Goal: Task Accomplishment & Management: Manage account settings

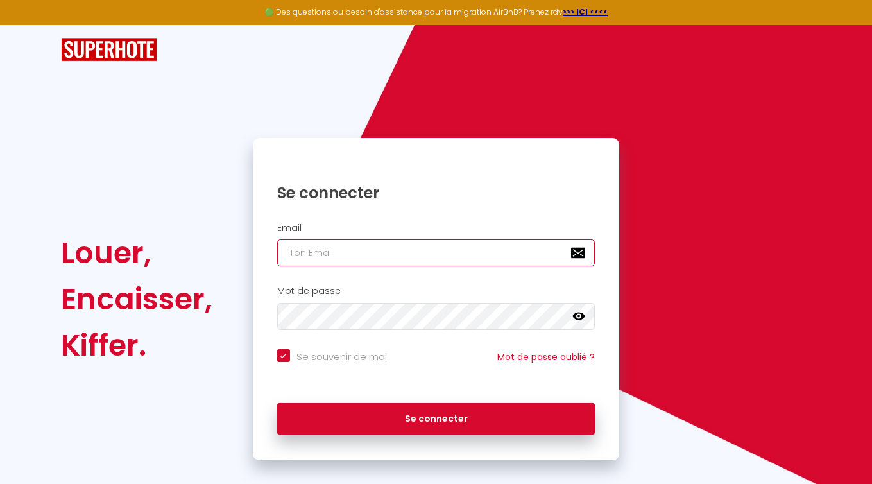
type input "[PERSON_NAME][EMAIL_ADDRESS][DOMAIN_NAME]"
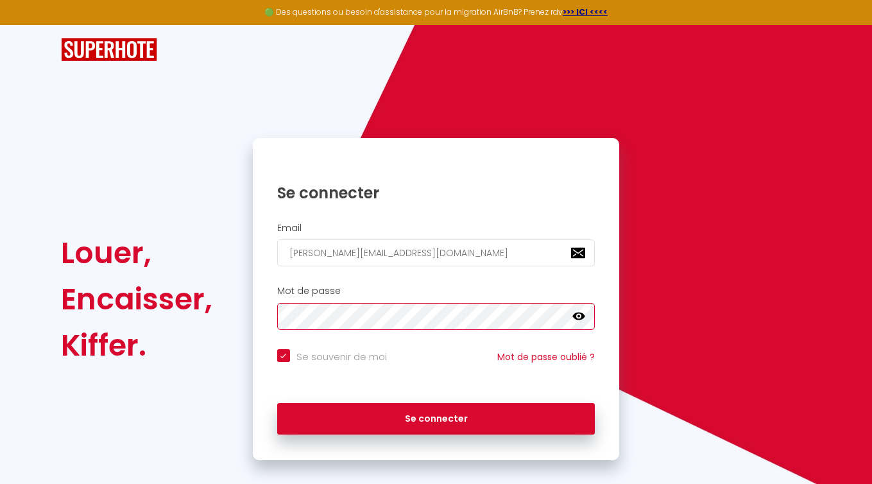
click at [436, 417] on button "Se connecter" at bounding box center [436, 419] width 318 height 32
checkbox input "true"
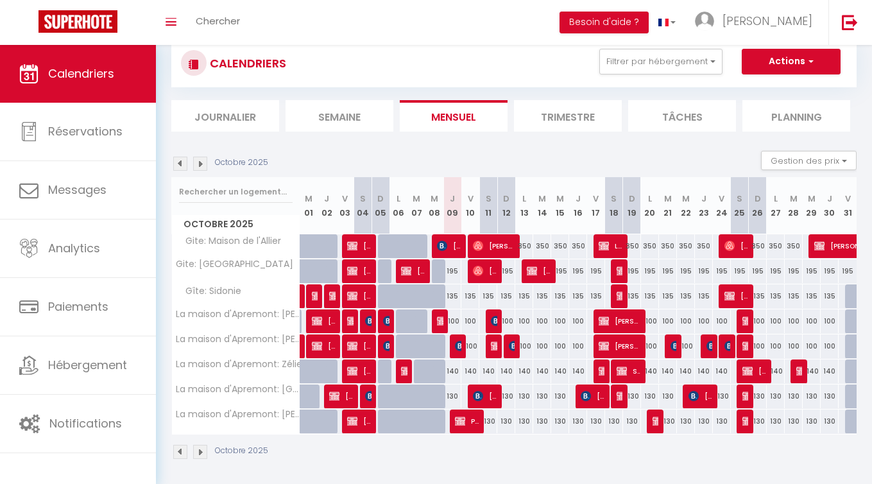
scroll to position [35, 0]
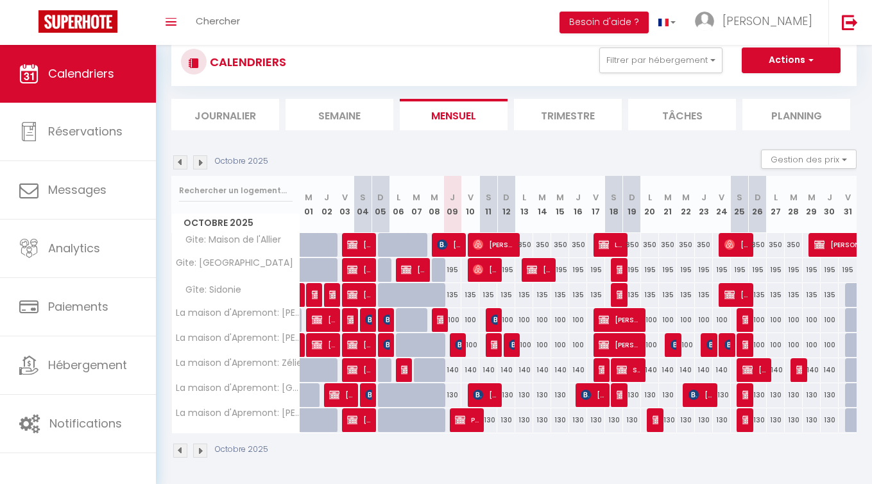
click at [198, 165] on img at bounding box center [200, 162] width 14 height 14
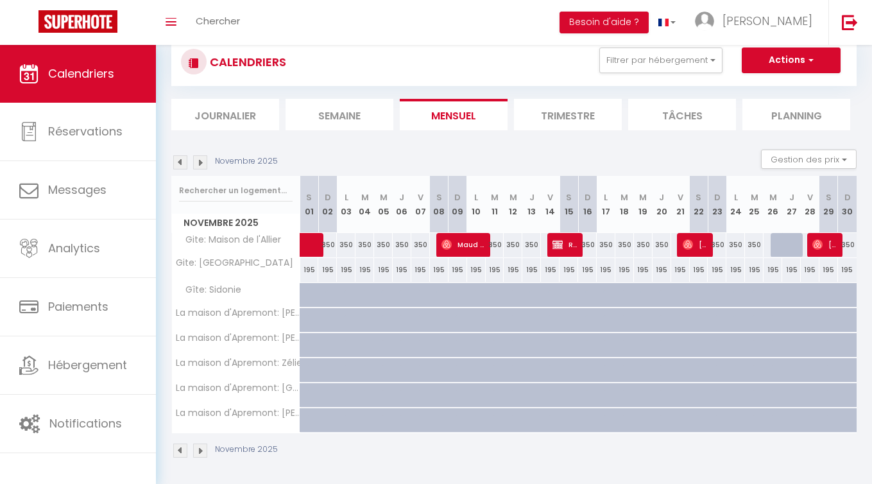
click at [198, 159] on img at bounding box center [200, 162] width 14 height 14
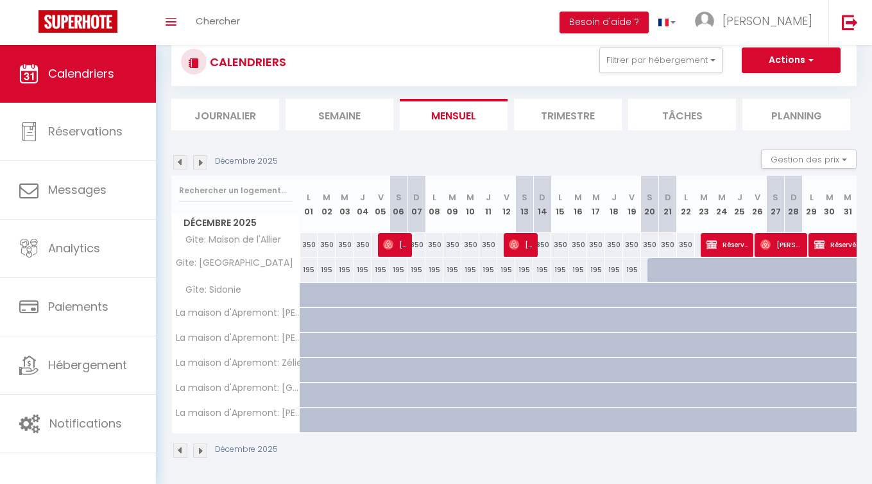
click at [176, 159] on img at bounding box center [180, 162] width 14 height 14
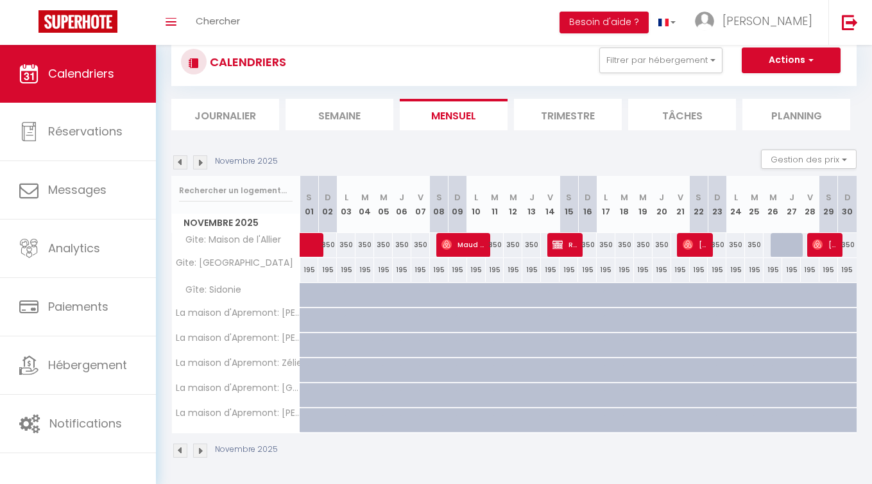
click at [176, 159] on img at bounding box center [180, 162] width 14 height 14
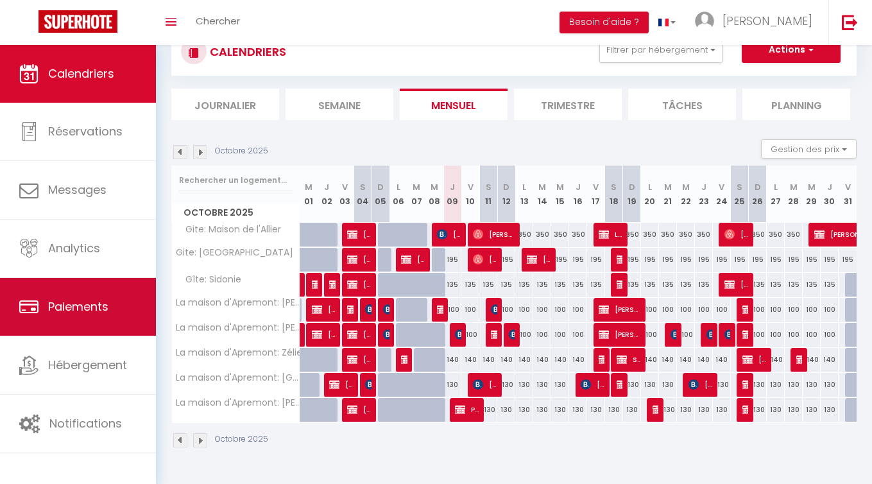
scroll to position [45, 0]
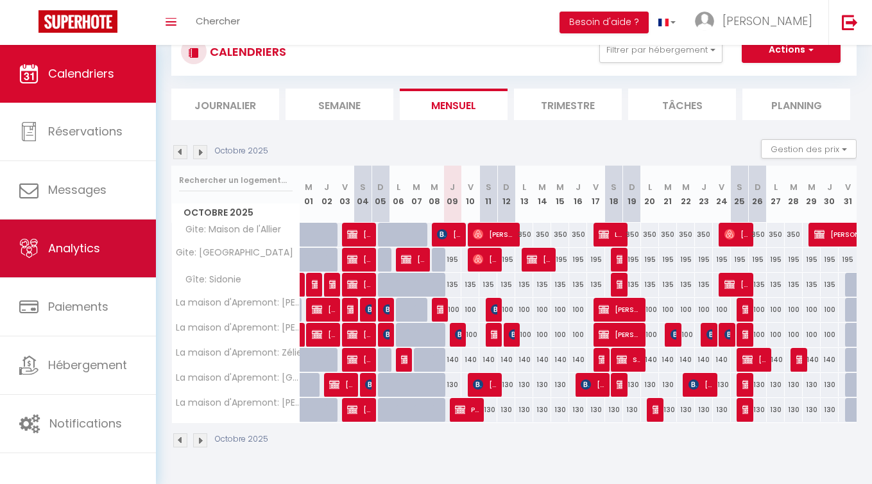
click at [62, 265] on link "Analytics" at bounding box center [78, 249] width 156 height 58
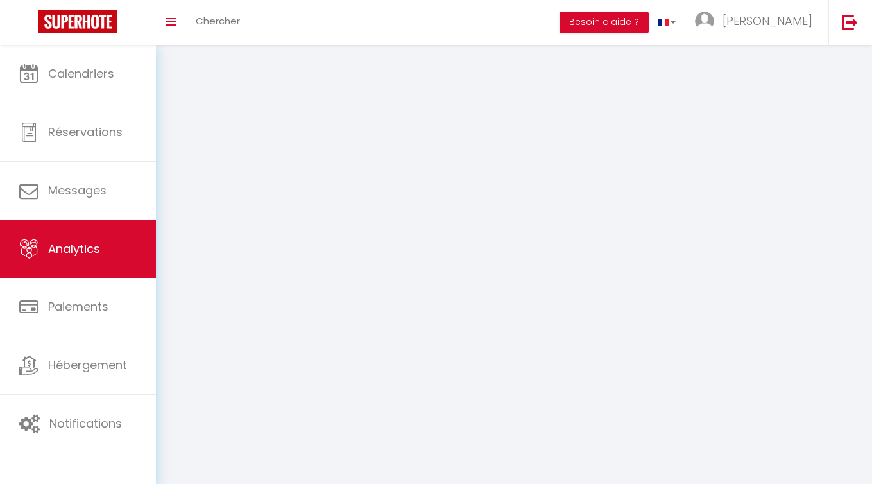
select select "2025"
select select "10"
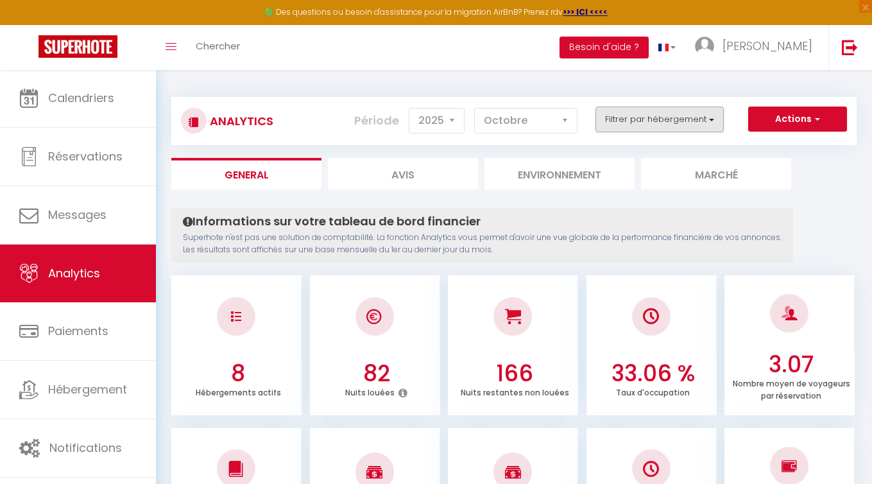
click at [675, 114] on button "Filtrer par hébergement" at bounding box center [660, 120] width 128 height 26
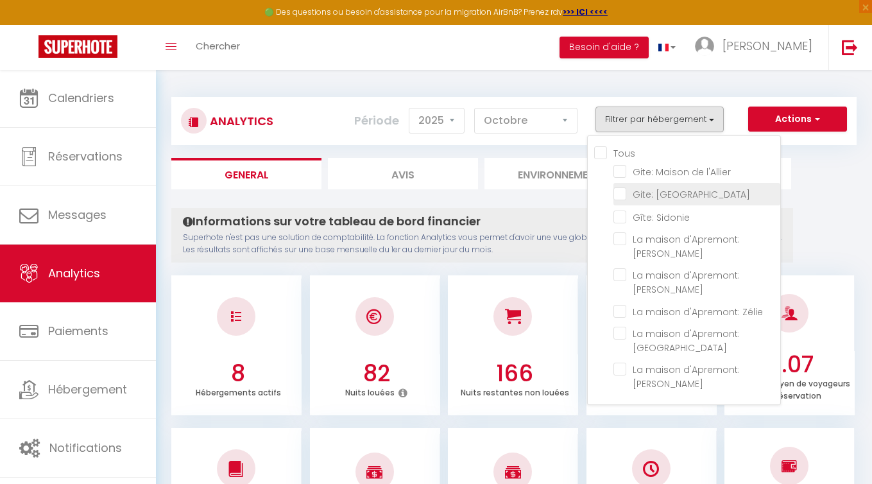
click at [652, 193] on floral "checkbox" at bounding box center [697, 193] width 167 height 13
checkbox floral "true"
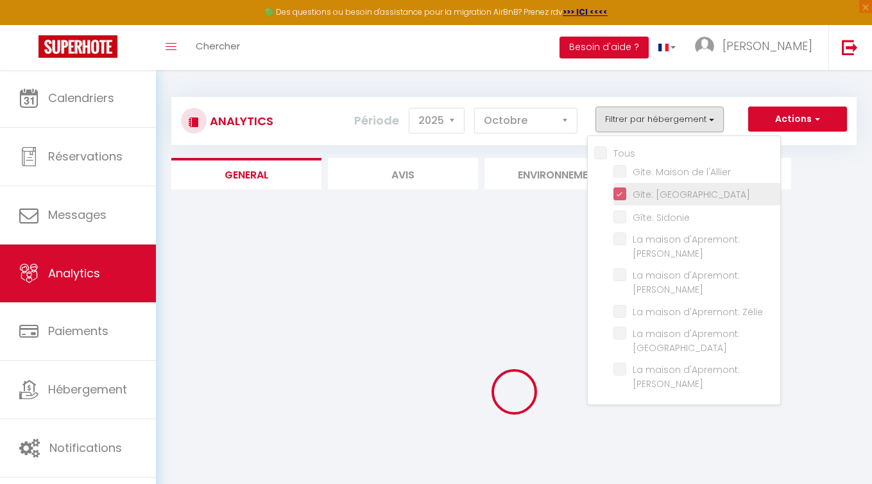
checkbox l\'Allier "false"
checkbox Sidonie "false"
checkbox Elvire "false"
checkbox Antoinette "false"
checkbox Zélie "false"
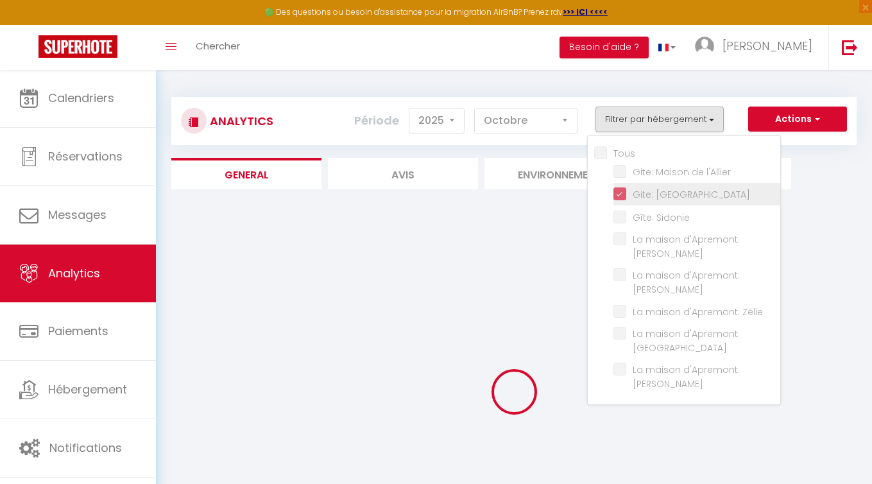
checkbox Adélaïde "false"
checkbox Rosalie "false"
checkbox l\'Allier "false"
checkbox Sidonie "false"
checkbox Elvire "false"
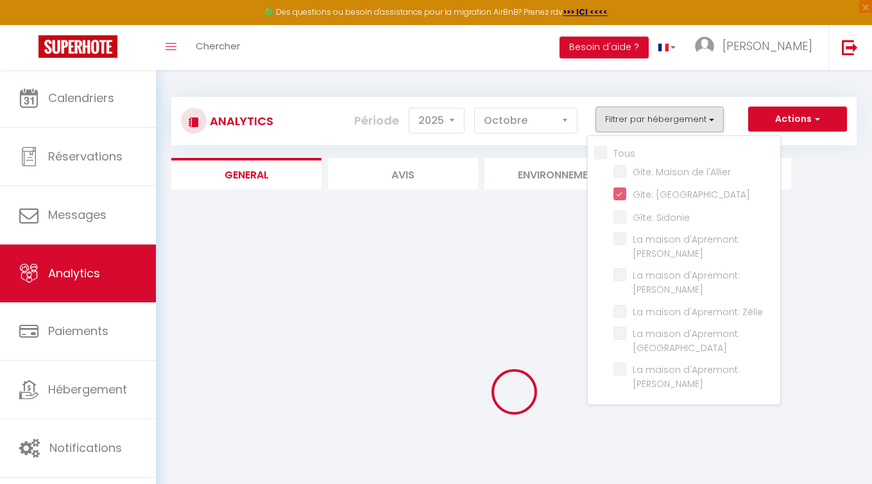
checkbox Antoinette "false"
checkbox Zélie "false"
checkbox Adélaïde "false"
checkbox Rosalie "false"
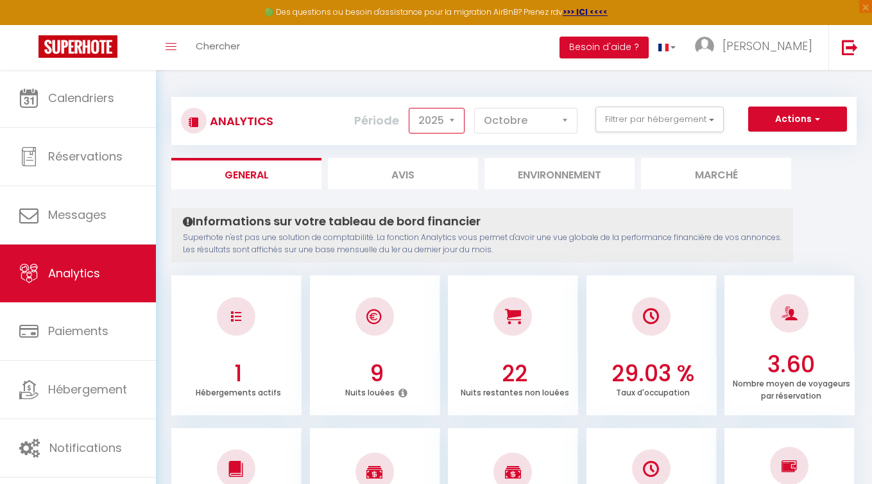
select select "2024"
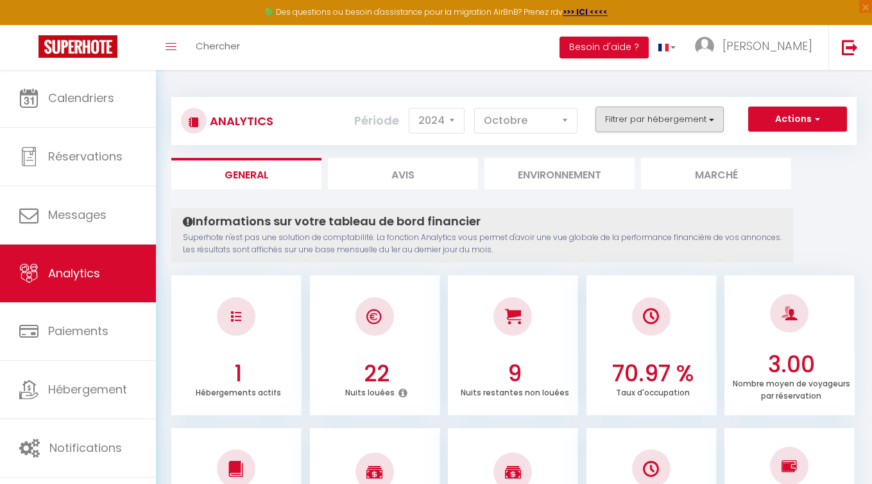
click at [702, 131] on button "Filtrer par hébergement" at bounding box center [660, 120] width 128 height 26
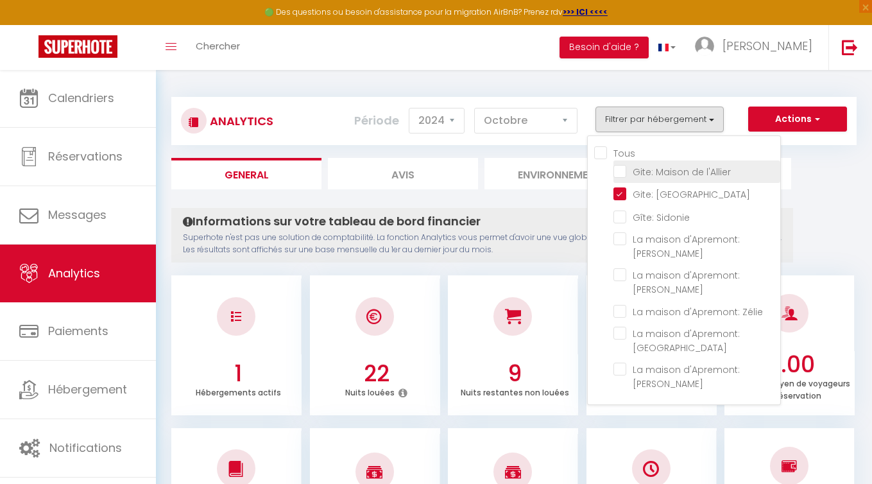
click at [641, 167] on l\'Allier "checkbox" at bounding box center [697, 170] width 167 height 13
checkbox l\'Allier "true"
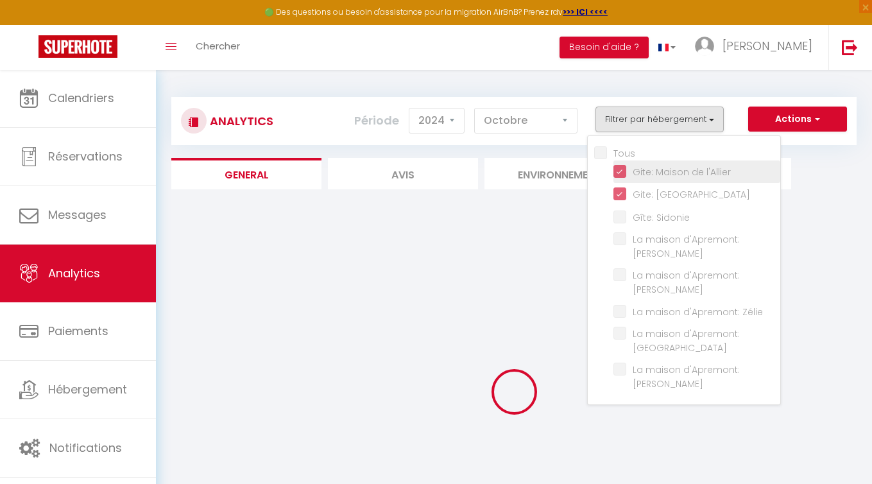
checkbox Sidonie "false"
checkbox Elvire "false"
checkbox Antoinette "false"
checkbox Zélie "false"
checkbox Adélaïde "false"
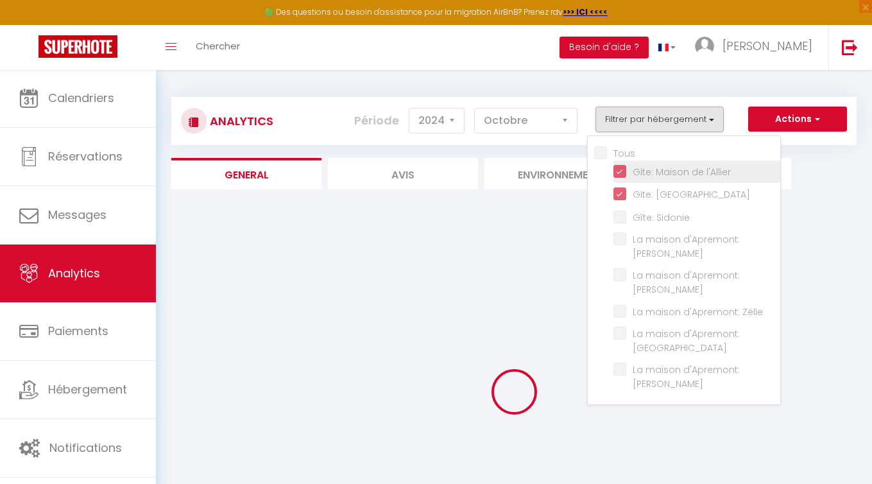
checkbox Rosalie "false"
checkbox Sidonie "false"
checkbox Elvire "false"
checkbox Antoinette "false"
checkbox Zélie "false"
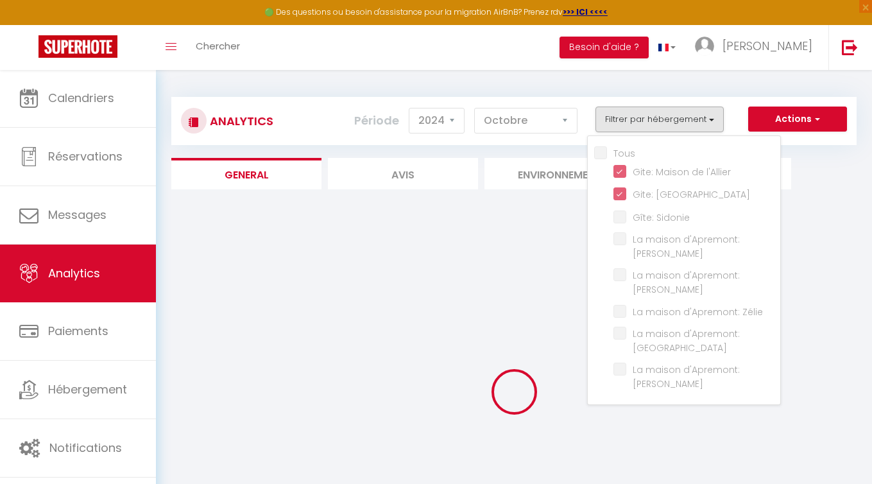
checkbox Adélaïde "false"
checkbox Rosalie "false"
click at [614, 191] on ul "Tous Gite: Maison de l'Allier Gite: [GEOGRAPHIC_DATA] Gîte: Sidonie La maison d…" at bounding box center [688, 270] width 186 height 249
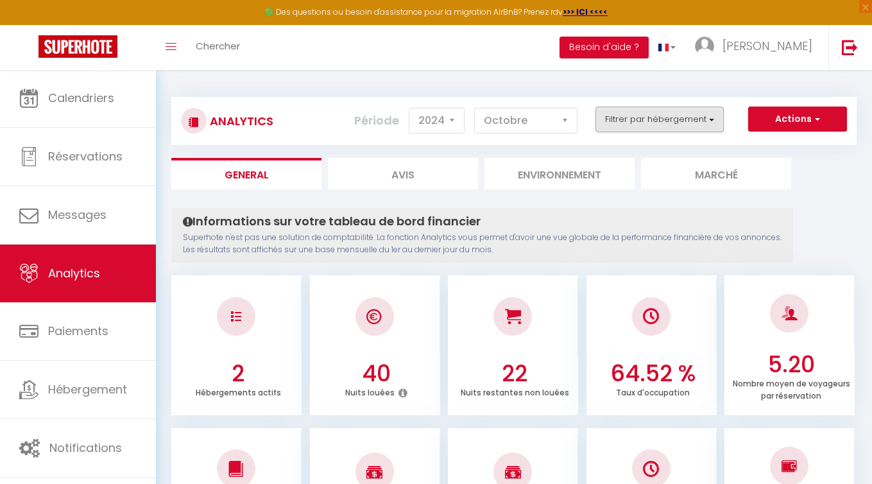
click at [672, 121] on button "Filtrer par hébergement" at bounding box center [660, 120] width 128 height 26
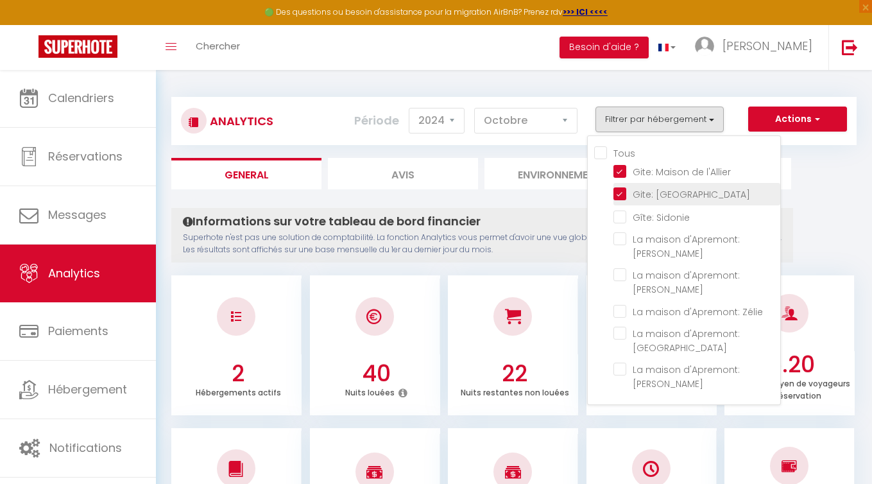
click at [628, 193] on floral "checkbox" at bounding box center [697, 193] width 167 height 13
checkbox floral "false"
checkbox Sidonie "false"
checkbox Elvire "false"
checkbox Antoinette "false"
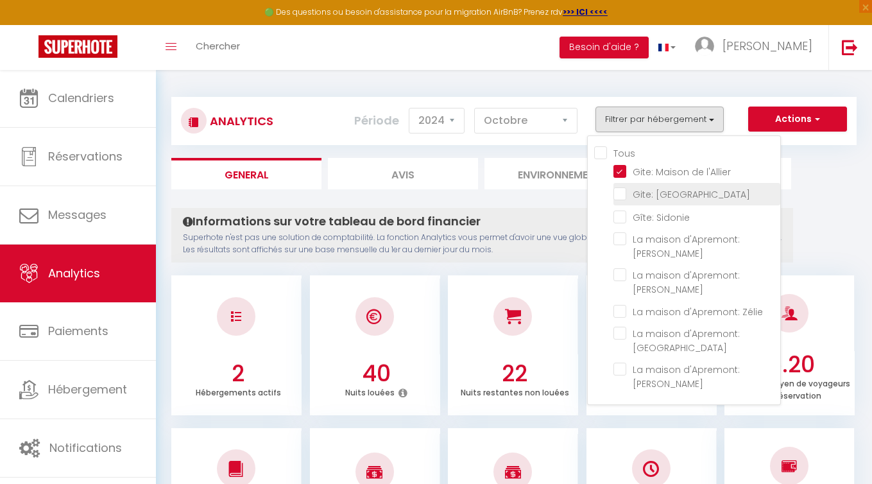
checkbox Zélie "false"
checkbox Adélaïde "false"
checkbox Rosalie "false"
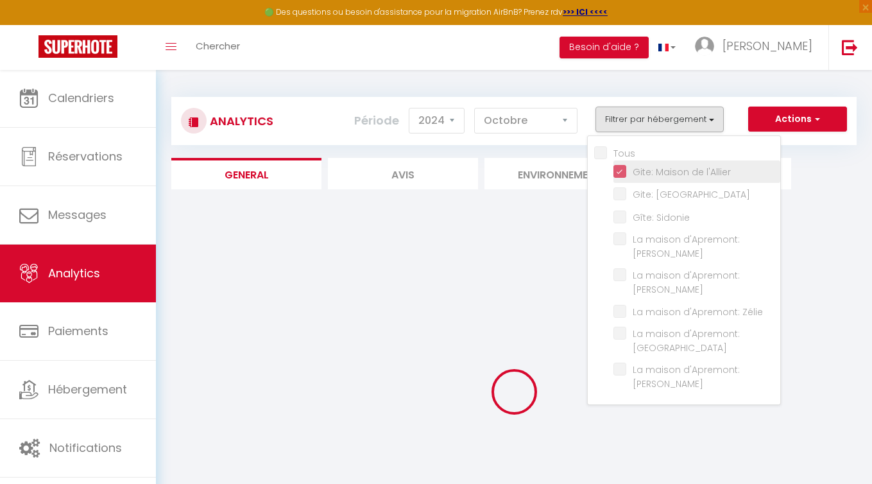
checkbox Sidonie "false"
checkbox Elvire "false"
checkbox Antoinette "false"
checkbox Zélie "false"
checkbox Adélaïde "false"
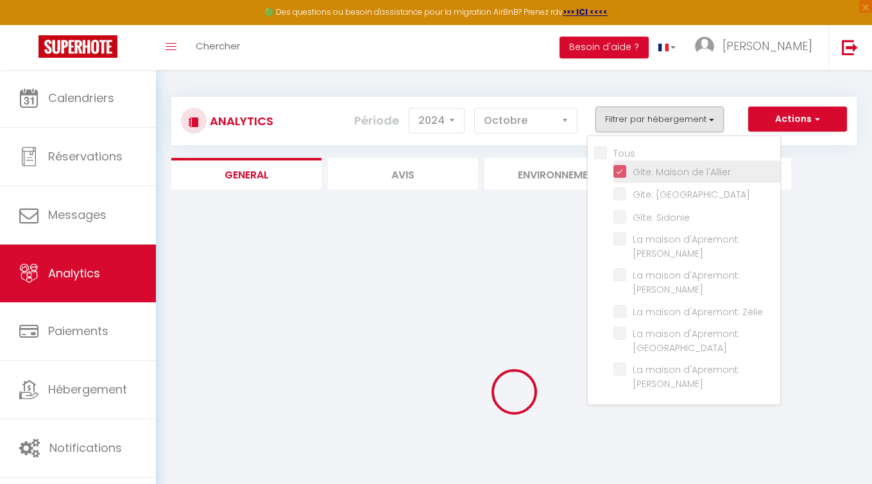
checkbox Rosalie "false"
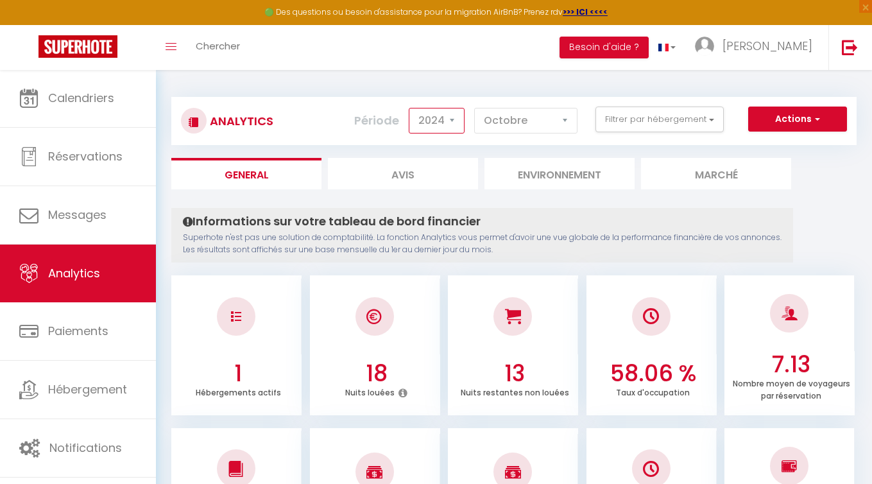
select select "2025"
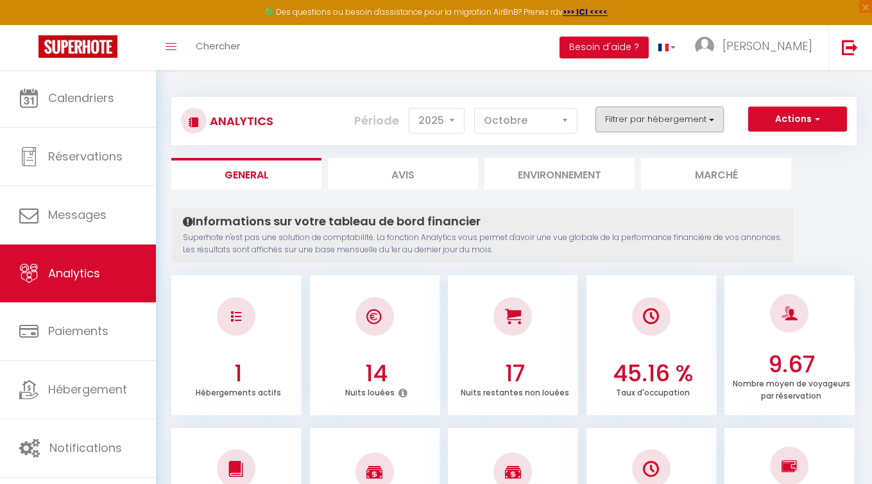
click at [713, 119] on button "Filtrer par hébergement" at bounding box center [660, 120] width 128 height 26
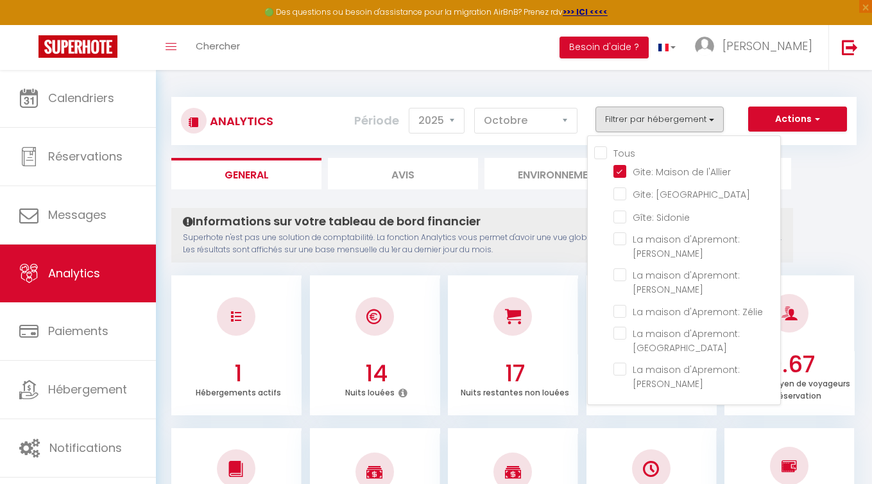
click at [602, 150] on input "Tous" at bounding box center [688, 152] width 186 height 13
checkbox input "true"
checkbox floral "true"
checkbox Sidonie "true"
checkbox Elvire "true"
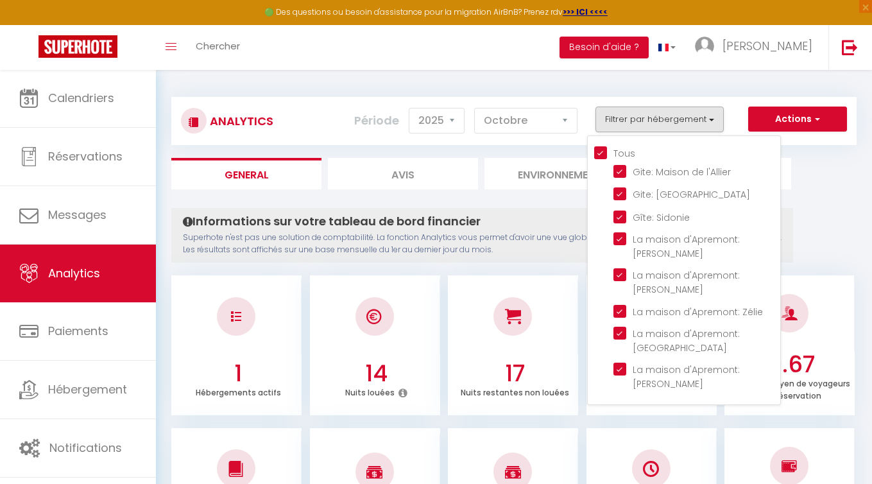
checkbox Antoinette "true"
checkbox Zélie "true"
checkbox Adélaïde "true"
checkbox Rosalie "true"
click at [621, 174] on l\'Allier "checkbox" at bounding box center [697, 170] width 167 height 13
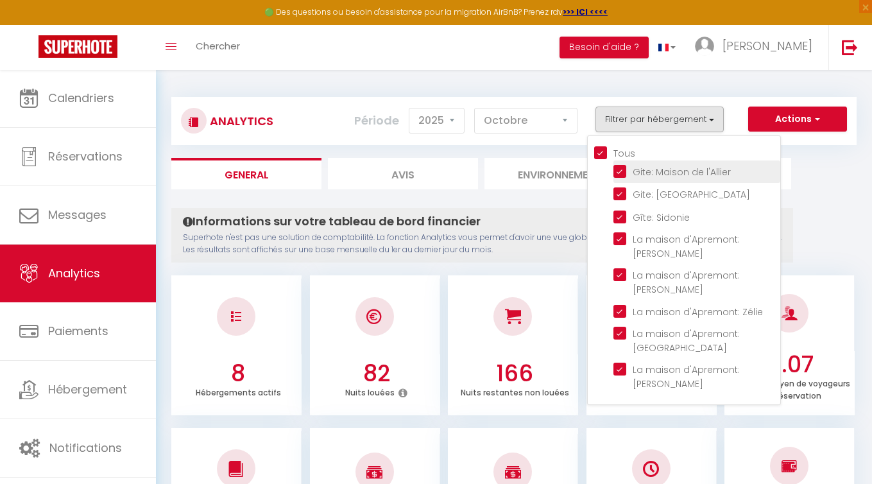
checkbox l\'Allier "false"
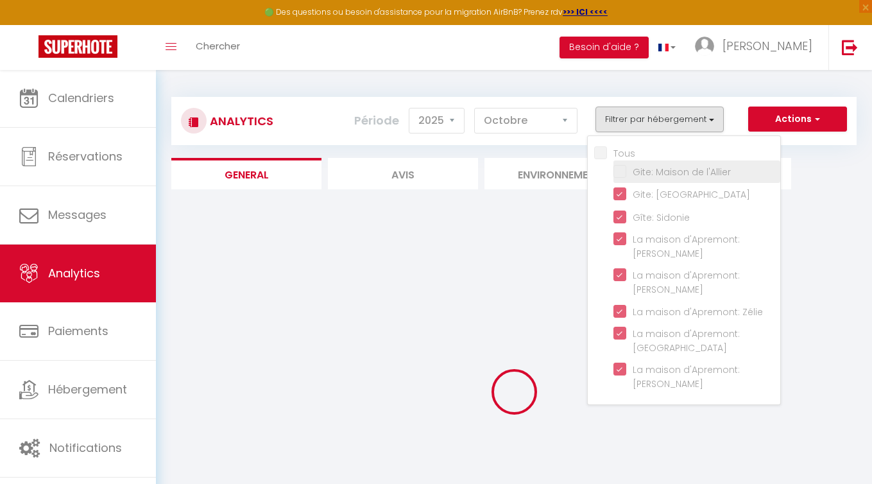
checkbox input "false"
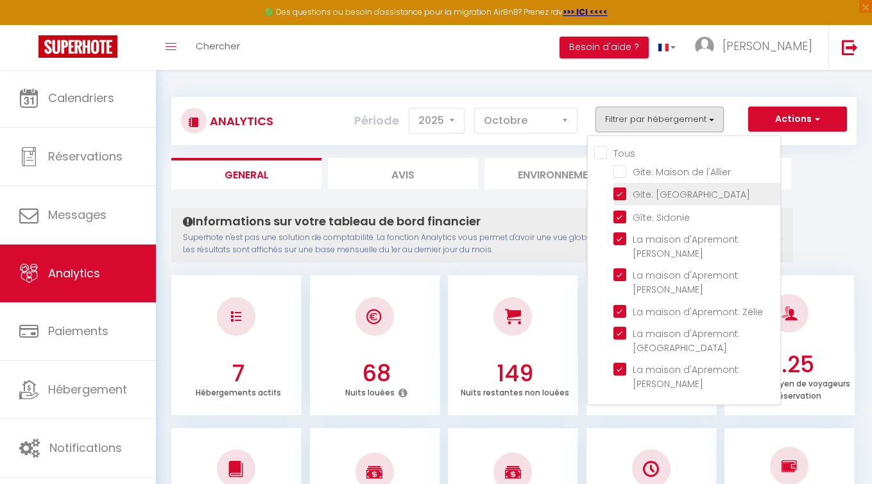
click at [623, 195] on floral "checkbox" at bounding box center [697, 193] width 167 height 13
checkbox floral "false"
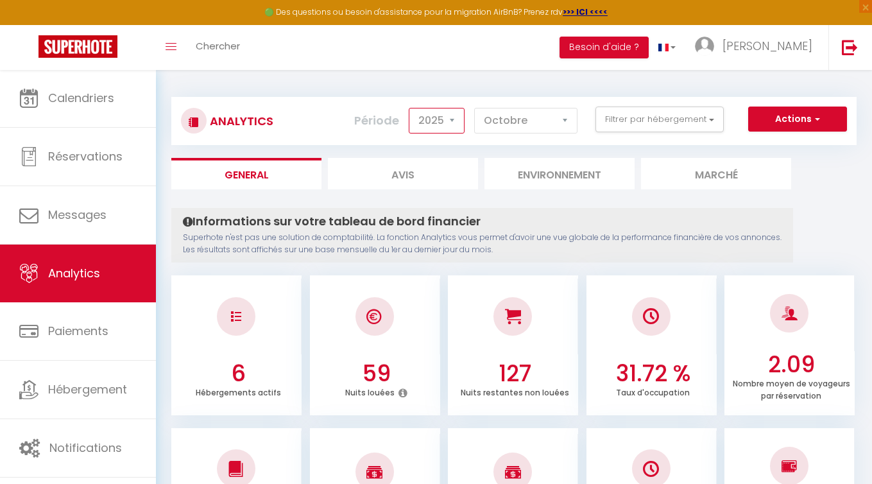
select select "2024"
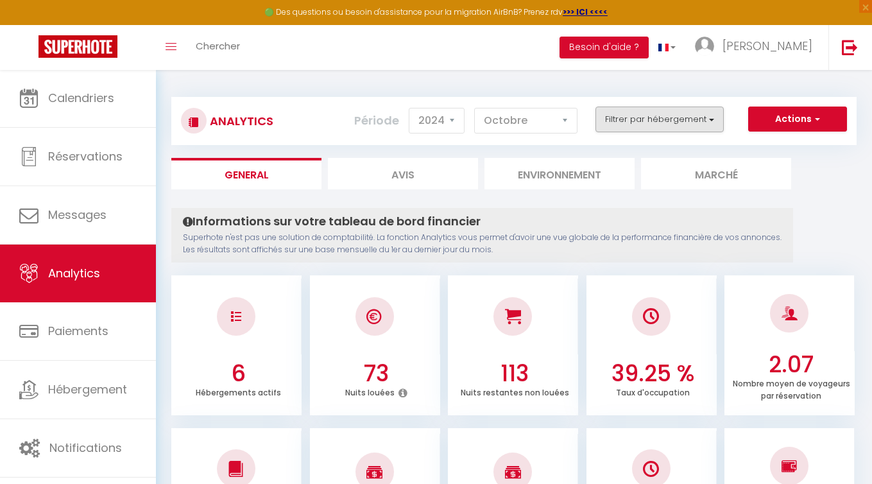
click at [714, 121] on button "Filtrer par hébergement" at bounding box center [660, 120] width 128 height 26
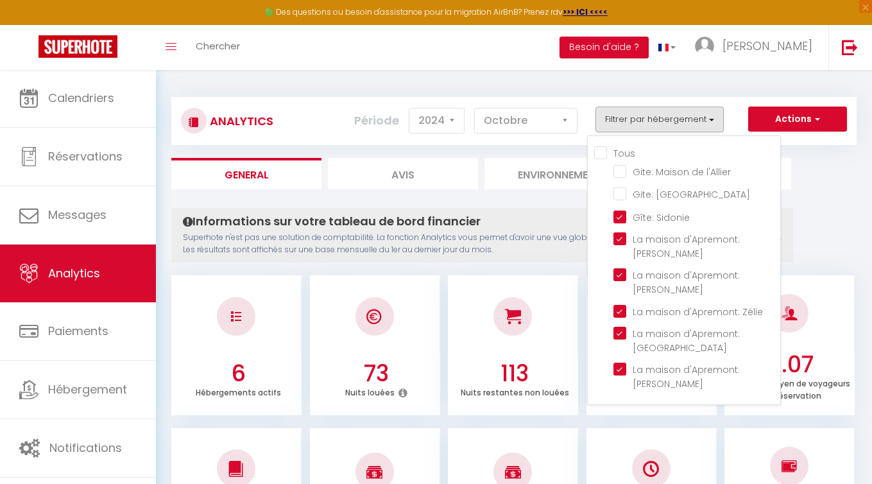
click at [604, 151] on input "Tous" at bounding box center [688, 152] width 186 height 13
checkbox input "true"
checkbox l\'Allier "true"
checkbox floral "true"
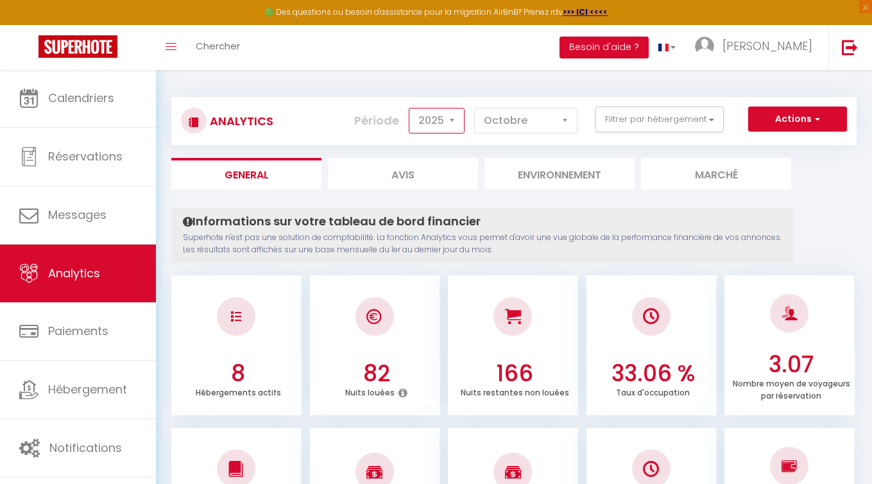
select select "2024"
